Goal: Register for event/course

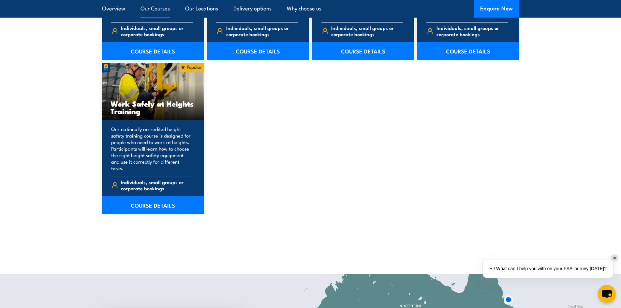
scroll to position [826, 0]
click at [147, 196] on link "COURSE DETAILS" at bounding box center [153, 205] width 102 height 18
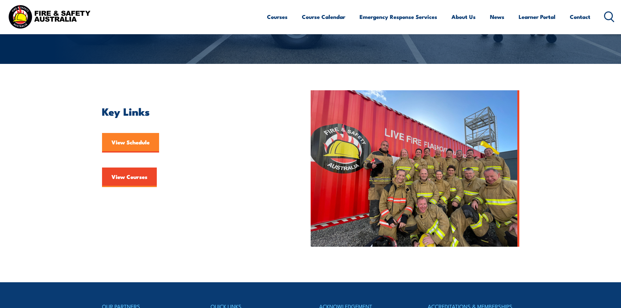
scroll to position [130, 0]
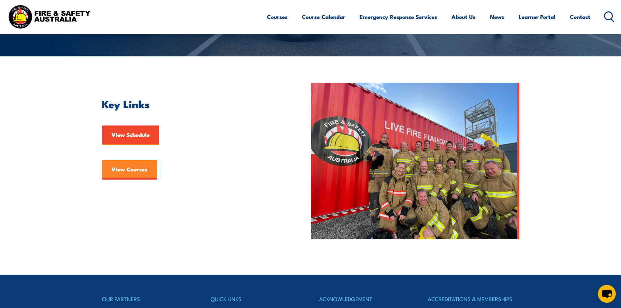
click at [126, 172] on link "View Courses" at bounding box center [129, 170] width 55 height 20
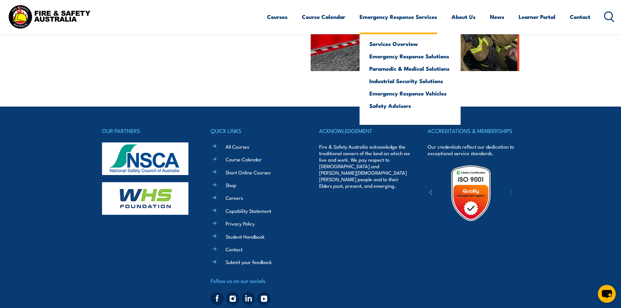
scroll to position [318, 0]
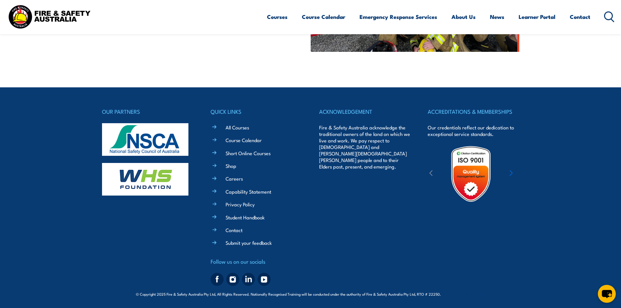
click at [473, 286] on div "ACCREDITATIONS & MEMBERSHIPS Our credentials reflect our dedication to exceptio…" at bounding box center [473, 198] width 91 height 182
